Goal: Complete application form

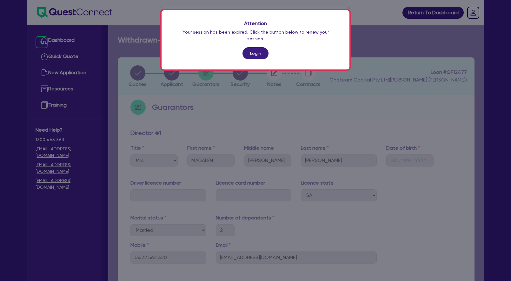
click at [253, 47] on link "Login" at bounding box center [255, 53] width 26 height 12
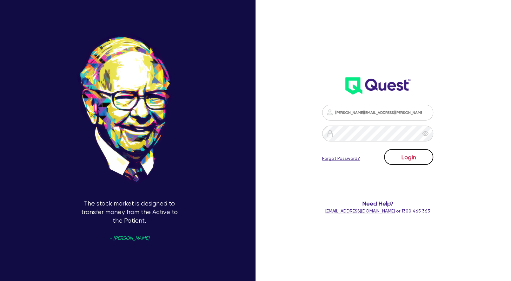
click at [405, 161] on button "Login" at bounding box center [408, 157] width 49 height 16
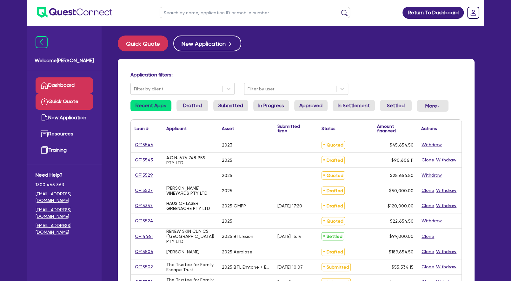
click at [70, 103] on link "Quick Quote" at bounding box center [64, 102] width 57 height 16
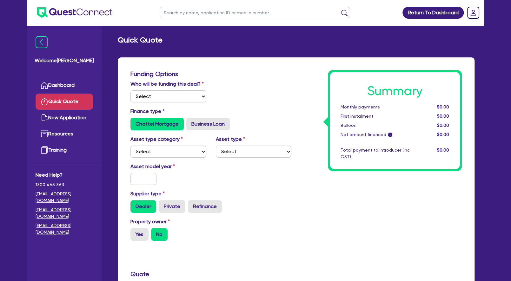
select select "Other"
radio input "true"
drag, startPoint x: 273, startPoint y: 93, endPoint x: 270, endPoint y: 92, distance: 3.7
click at [273, 93] on div "Who will be funding this deal? Select I will fund 100% I will co-fund with Ques…" at bounding box center [211, 93] width 170 height 27
click at [75, 84] on link "Dashboard" at bounding box center [64, 85] width 57 height 16
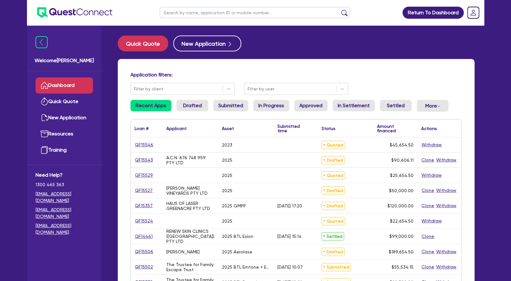
click at [208, 13] on input "text" at bounding box center [255, 12] width 190 height 11
type input "sab"
click at [339, 10] on button "submit" at bounding box center [344, 14] width 10 height 9
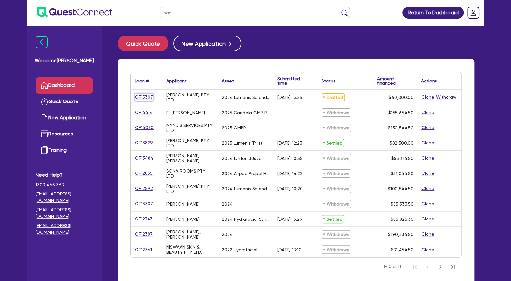
click at [143, 97] on link "QF15307" at bounding box center [144, 97] width 19 height 7
select select "Other"
select select "SECONDARY_ASSETS"
select select "MEDICAL_DENTAL_LABORATORY_EQUIPMENT"
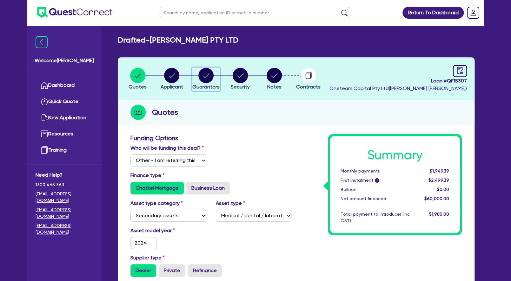
click at [202, 79] on circle "button" at bounding box center [205, 75] width 15 height 15
select select "MS"
select select "[GEOGRAPHIC_DATA]"
select select "SINGLE"
select select "INVESTMENT_PROPERTY"
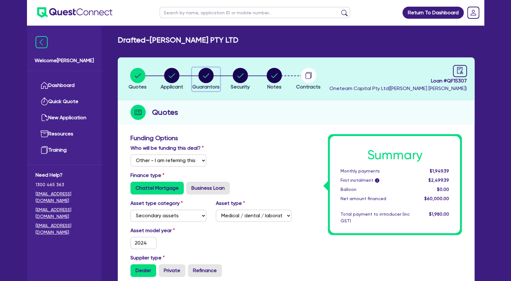
select select "CASH"
select select "VEHICLE"
select select "HOUSEHOLD_PERSONAL"
select select "OTHER"
select select "MORTGAGE"
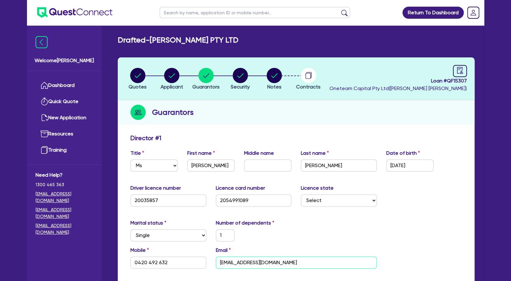
click at [235, 265] on input "[EMAIL_ADDRESS][DOMAIN_NAME]" at bounding box center [296, 263] width 161 height 12
click at [169, 76] on circle "button" at bounding box center [171, 75] width 15 height 15
select select "COMPANY"
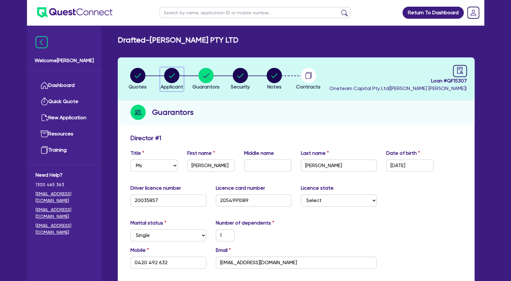
select select "HEALTH_BEAUTY"
select select "HAIR_BEAUTY_SALONS"
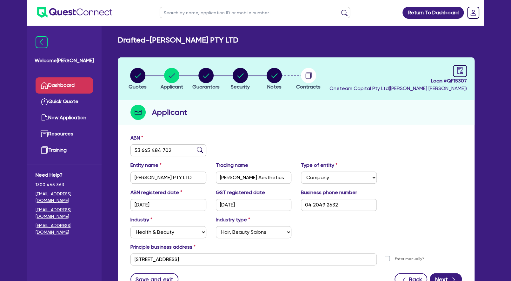
click at [57, 84] on link "Dashboard" at bounding box center [64, 85] width 57 height 16
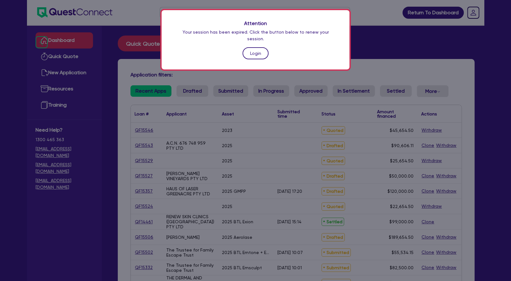
click at [250, 47] on link "Login" at bounding box center [255, 53] width 26 height 12
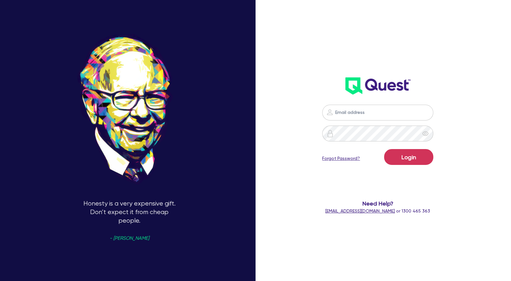
type input "[PERSON_NAME][EMAIL_ADDRESS][PERSON_NAME][DOMAIN_NAME]"
